Goal: Navigation & Orientation: Understand site structure

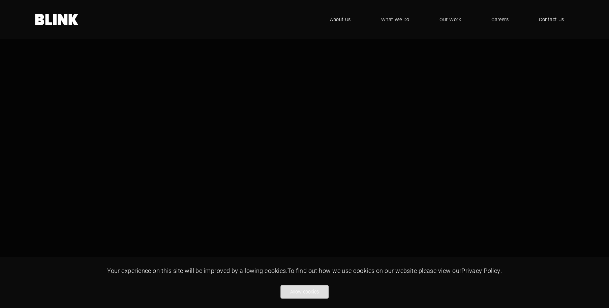
click at [324, 292] on button "Allow cookies" at bounding box center [305, 291] width 48 height 13
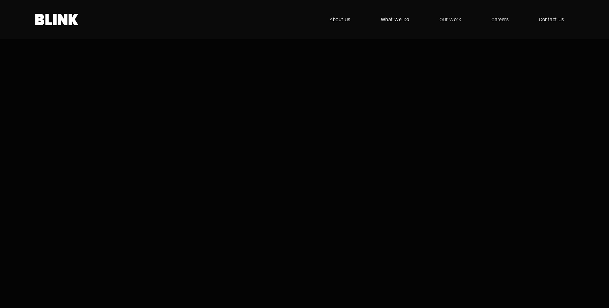
click at [400, 20] on span "What We Do" at bounding box center [395, 19] width 29 height 7
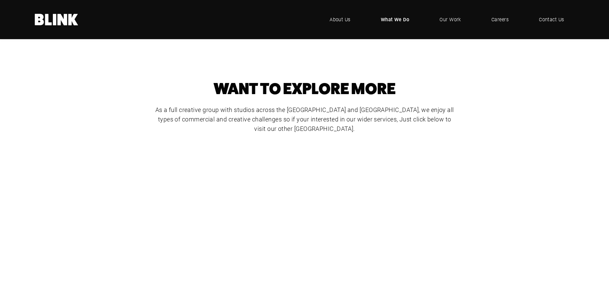
scroll to position [101, 0]
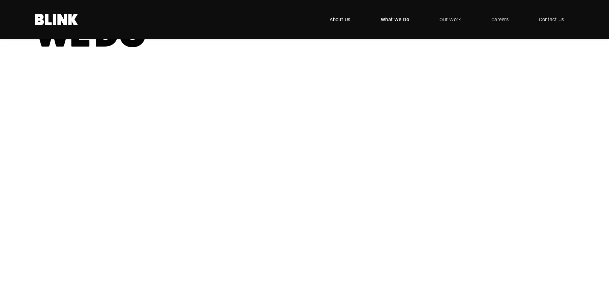
click at [337, 21] on span "About Us" at bounding box center [340, 19] width 21 height 7
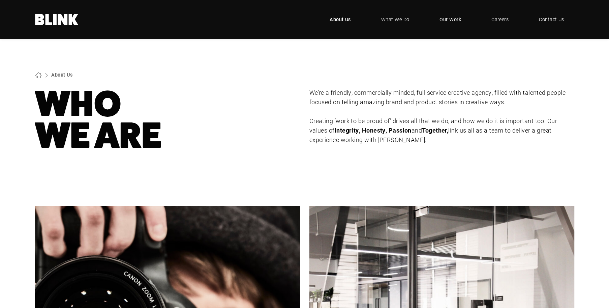
click at [456, 21] on span "Our Work" at bounding box center [451, 19] width 22 height 7
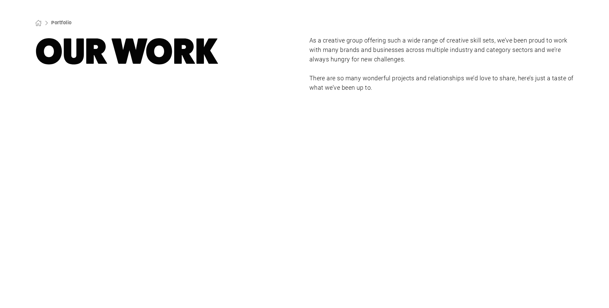
scroll to position [67, 0]
